Goal: Navigation & Orientation: Find specific page/section

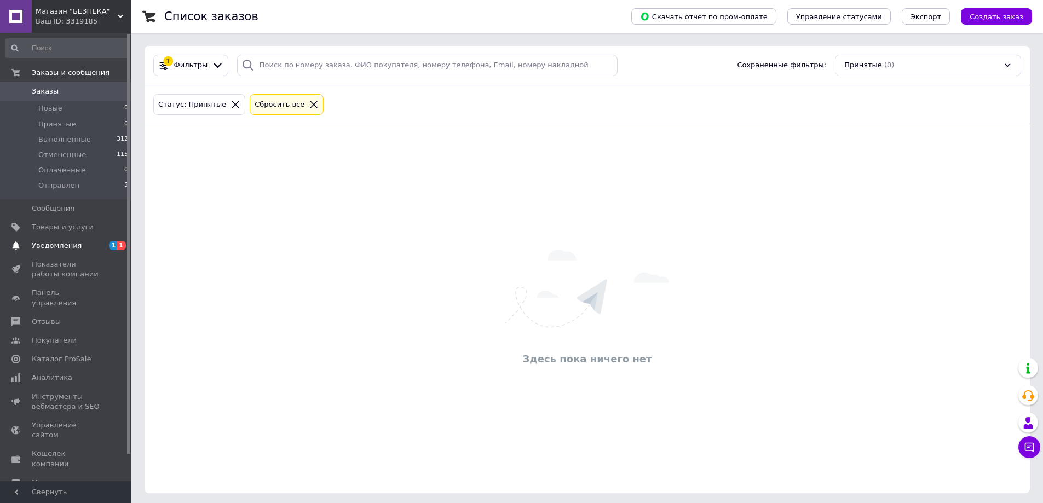
click at [45, 246] on span "Уведомления" at bounding box center [57, 246] width 50 height 10
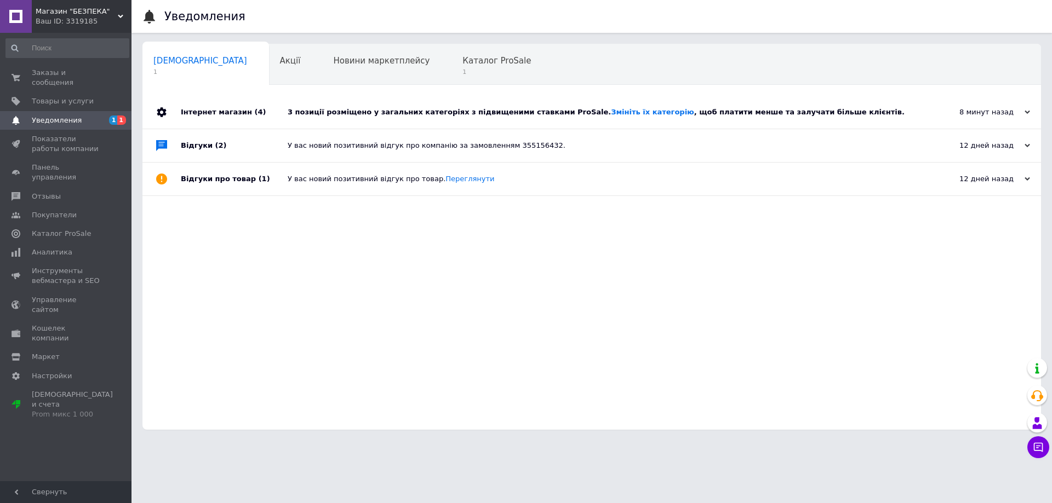
click at [229, 105] on div "Інтернет магазин (4)" at bounding box center [234, 112] width 107 height 33
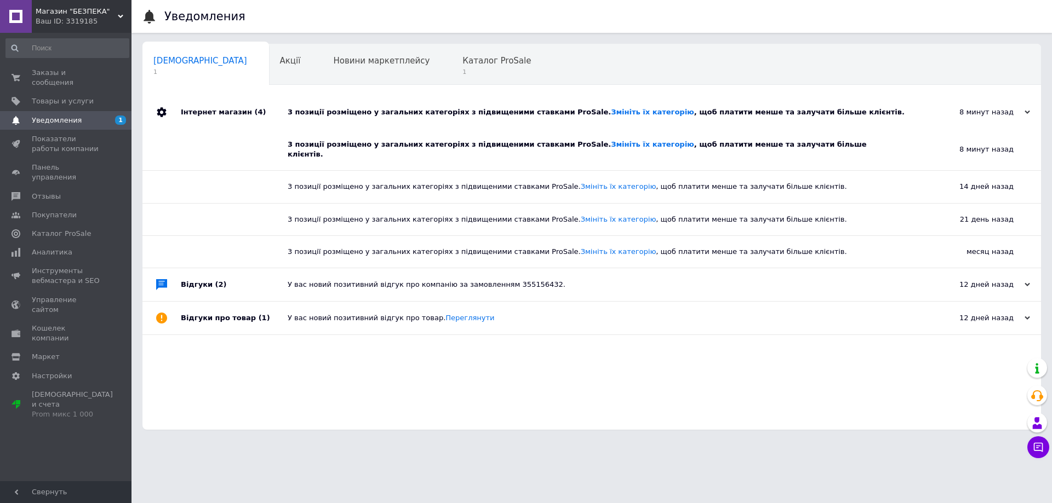
click at [226, 112] on div "Інтернет магазин (4)" at bounding box center [234, 112] width 107 height 33
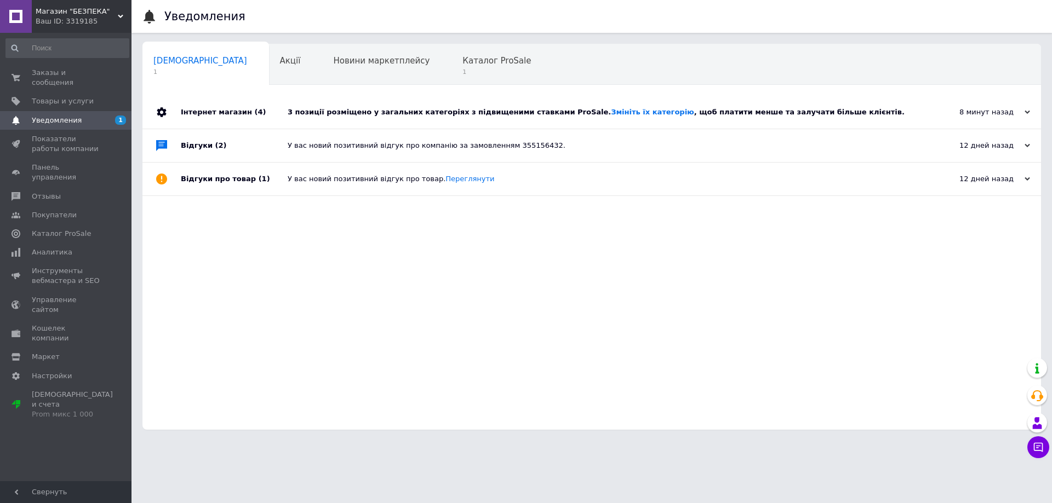
click at [204, 144] on div "Відгуки (2)" at bounding box center [234, 145] width 107 height 33
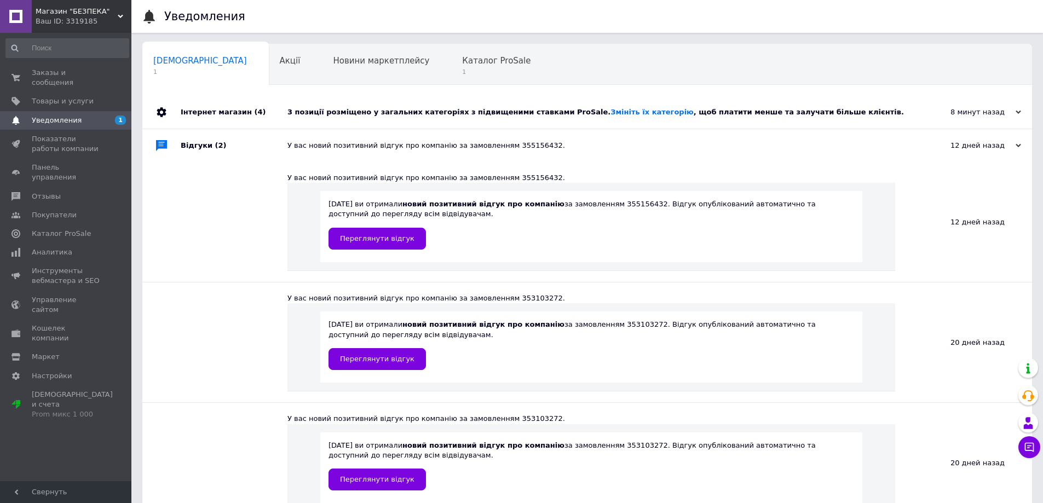
click at [204, 144] on div "Відгуки (2)" at bounding box center [234, 145] width 107 height 33
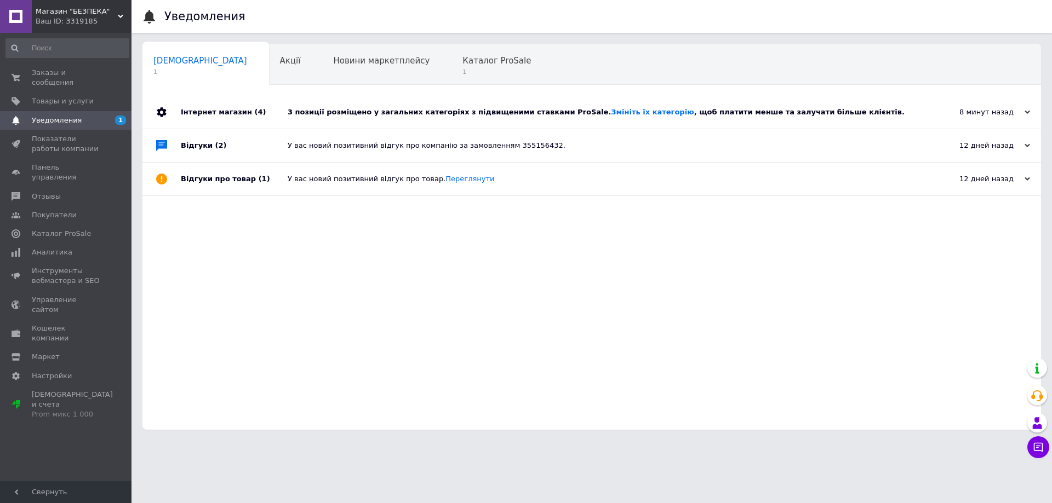
click at [210, 111] on div "Інтернет магазин (4)" at bounding box center [234, 112] width 107 height 33
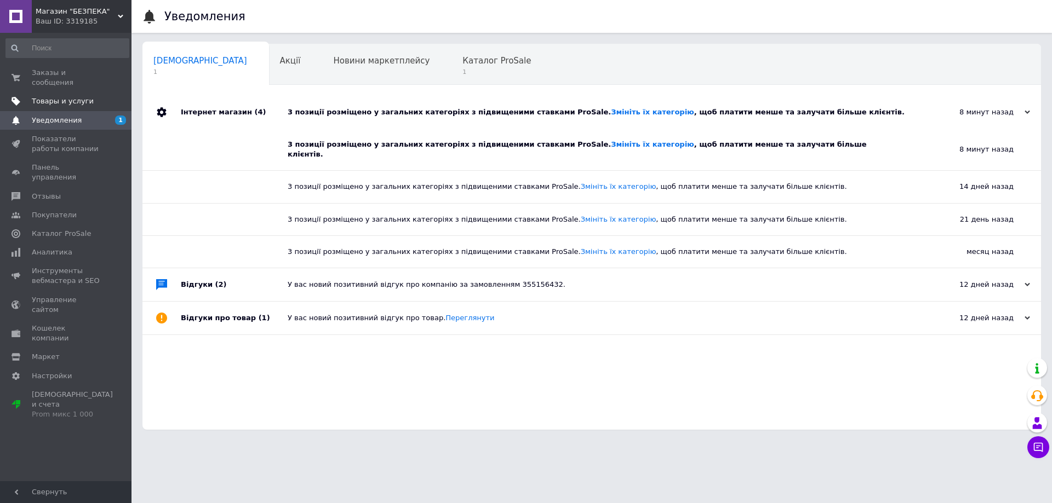
click at [69, 96] on span "Товары и услуги" at bounding box center [63, 101] width 62 height 10
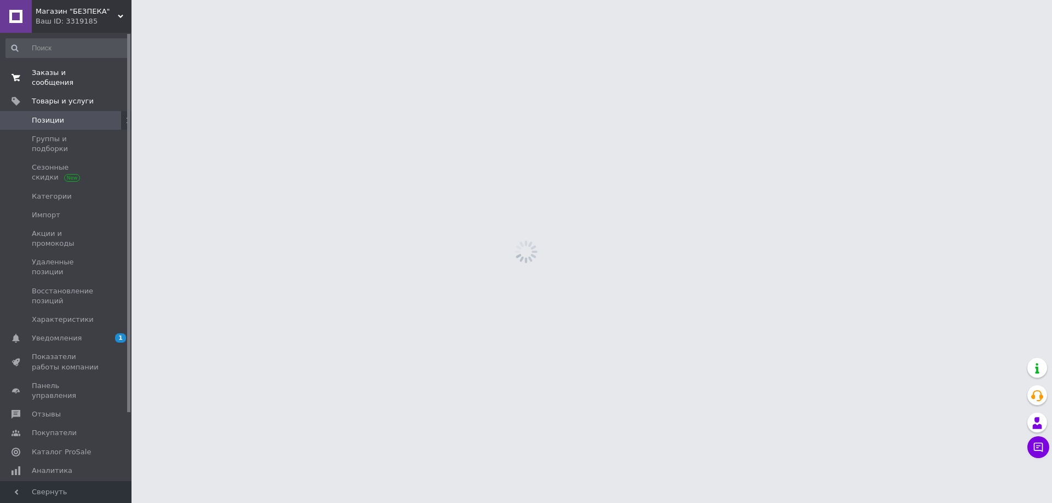
click at [76, 72] on span "Заказы и сообщения" at bounding box center [67, 78] width 70 height 20
